Goal: Find specific page/section: Find specific page/section

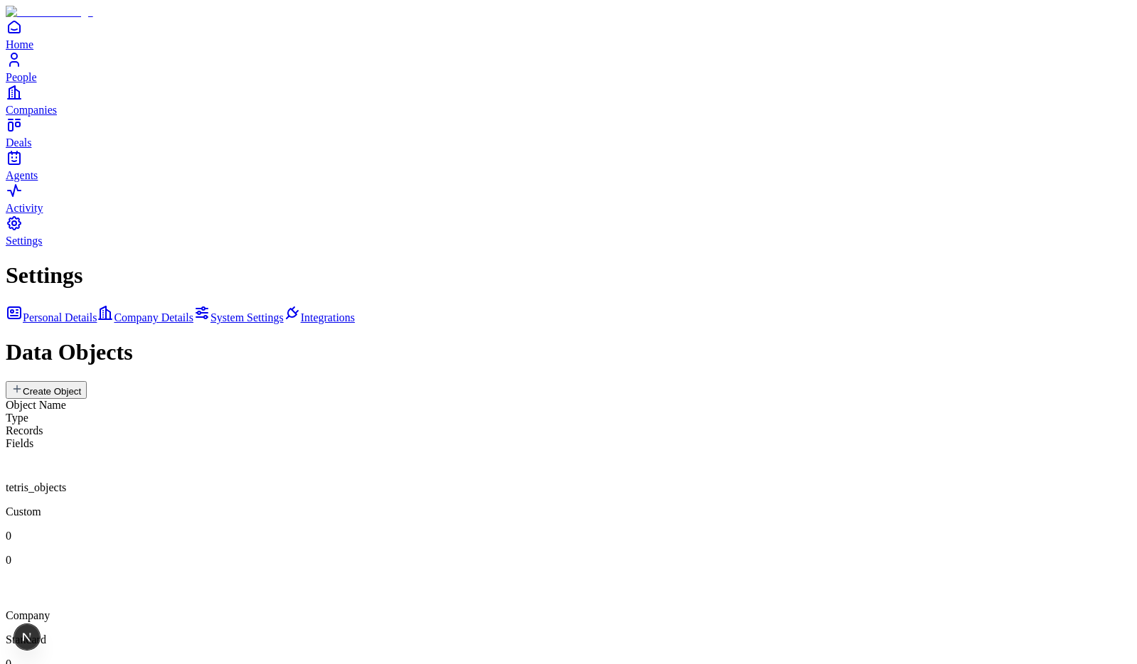
click at [668, 416] on div "Settings Personal Details Company Details System Settings Integrations Data Obj…" at bounding box center [569, 542] width 1126 height 560
click at [749, 393] on div "Settings Personal Details Company Details System Settings Integrations Data Obj…" at bounding box center [569, 542] width 1126 height 560
click at [553, 450] on div "tetris_objects Custom 0 0" at bounding box center [569, 508] width 1126 height 117
click at [519, 578] on div "Company" at bounding box center [569, 600] width 1126 height 44
click at [484, 450] on div "tetris_objects Custom 0 0" at bounding box center [569, 508] width 1126 height 117
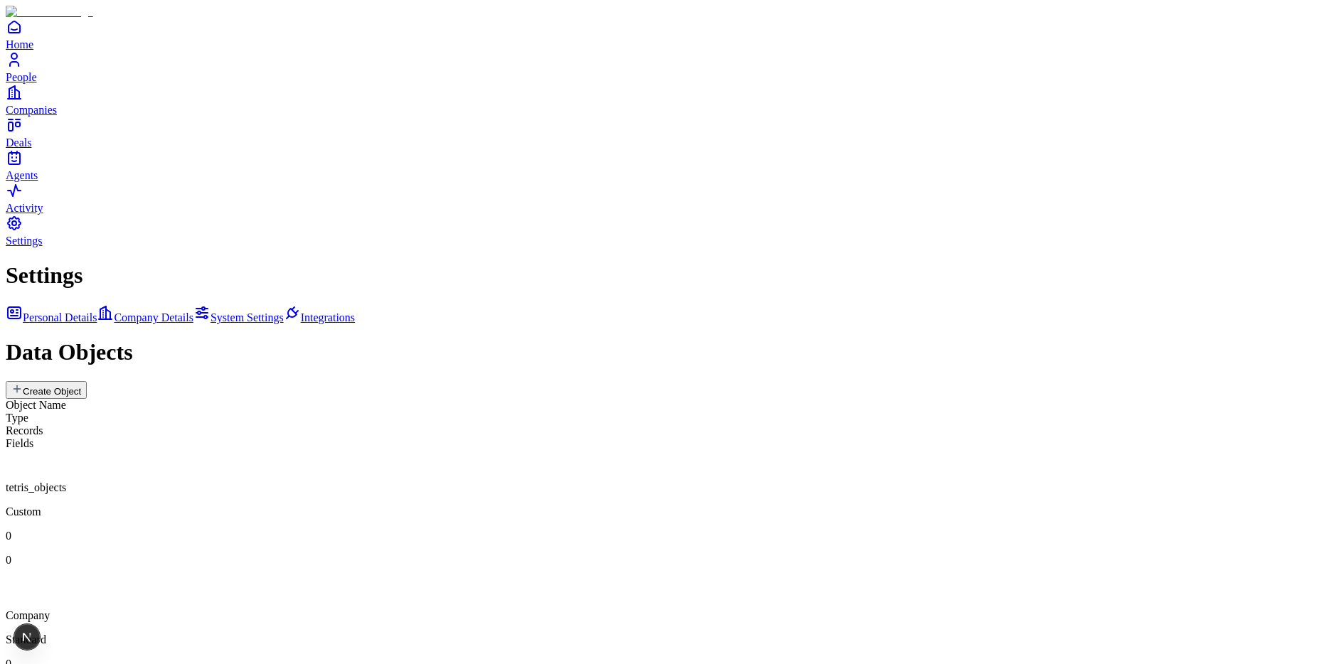
click at [690, 454] on div "Settings Personal Details Company Details System Settings Integrations Data Obj…" at bounding box center [671, 542] width 1331 height 560
